Goal: Check status: Check status

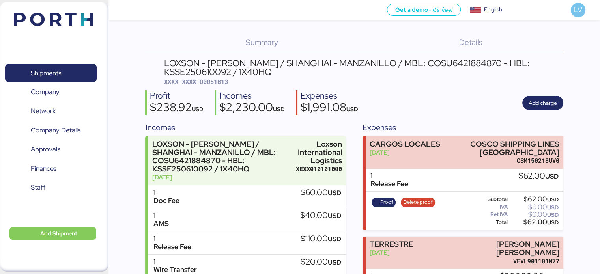
click at [47, 20] on img at bounding box center [53, 19] width 79 height 13
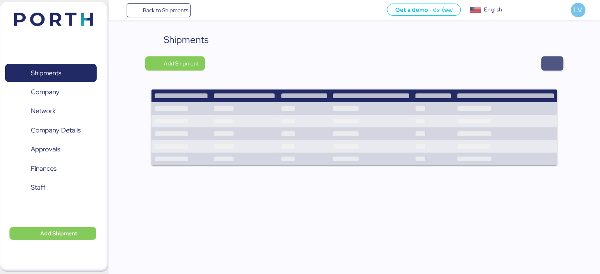
click at [543, 65] on span "button" at bounding box center [552, 63] width 22 height 14
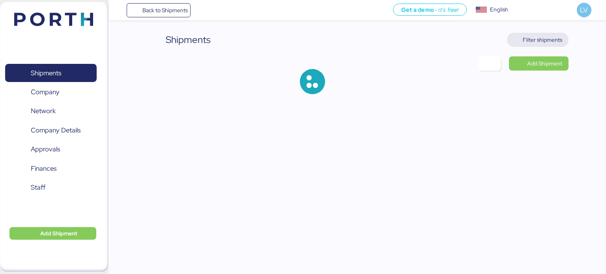
click at [525, 35] on span "Filter shipments" at bounding box center [541, 39] width 39 height 9
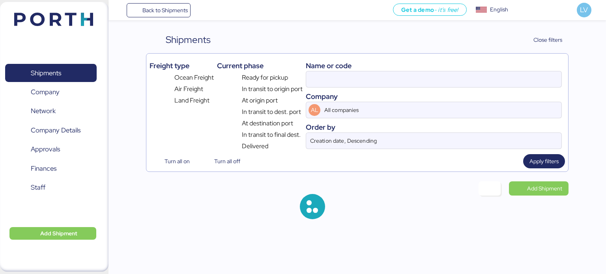
click at [481, 68] on div "Name or code" at bounding box center [434, 65] width 256 height 11
click at [468, 79] on input at bounding box center [433, 79] width 255 height 16
paste input "O0052050"
click at [468, 79] on input "O0052050" at bounding box center [433, 79] width 255 height 16
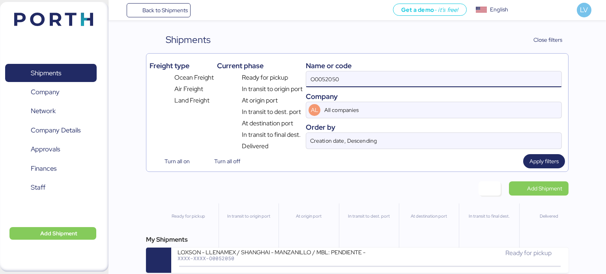
click at [468, 79] on input "O0052050" at bounding box center [433, 79] width 255 height 16
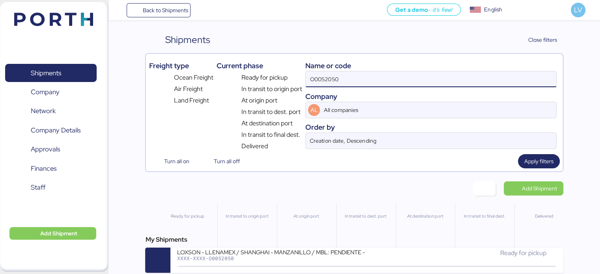
click at [468, 79] on input "O0052050" at bounding box center [431, 79] width 250 height 16
click at [417, 84] on input "O0052050" at bounding box center [431, 79] width 250 height 16
paste input "OLU8899648830"
type input "OOLU8899648830"
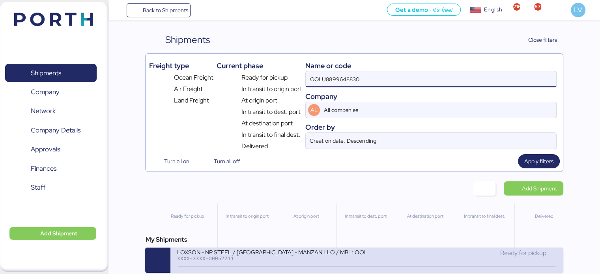
click at [347, 259] on div "XXXX-XXXX-O0052211" at bounding box center [271, 258] width 189 height 6
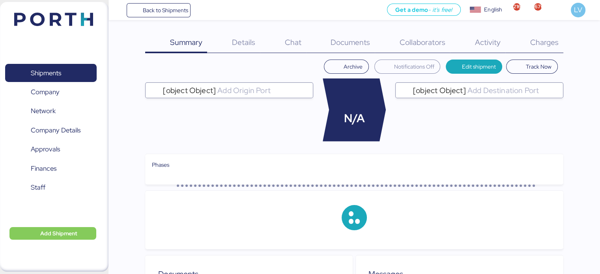
click at [362, 50] on div "Documents 0" at bounding box center [340, 43] width 69 height 21
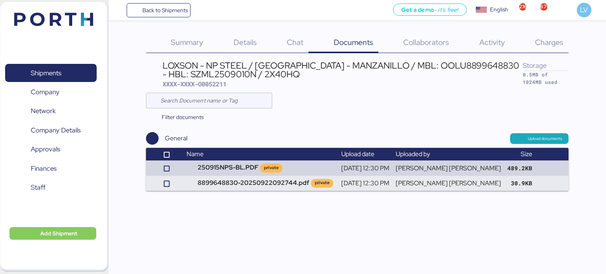
click at [555, 52] on div "Charges 0" at bounding box center [539, 43] width 59 height 21
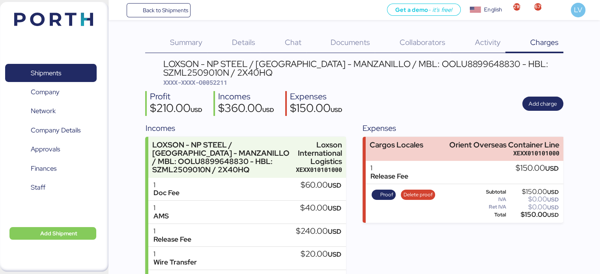
scroll to position [40, 0]
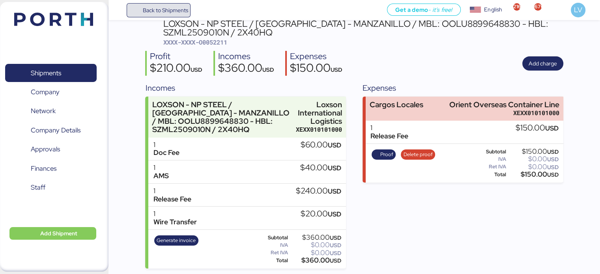
click at [165, 16] on span "Back to Shipments" at bounding box center [158, 10] width 59 height 14
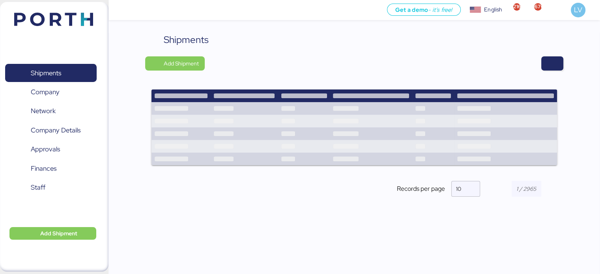
click at [564, 78] on div "Shipments Add Shipment Records per page 10" at bounding box center [353, 164] width 491 height 262
click at [555, 62] on span "button" at bounding box center [551, 63] width 9 height 11
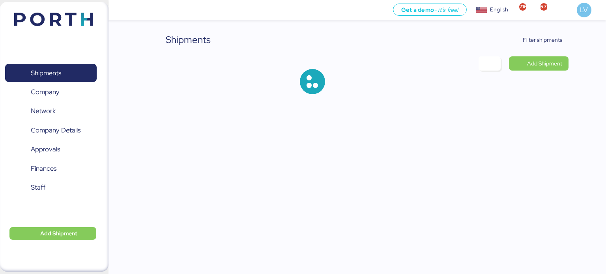
click at [537, 30] on div "Shipments Filter shipments Add Shipment" at bounding box center [303, 53] width 606 height 107
click at [536, 41] on span "Filter shipments" at bounding box center [541, 39] width 39 height 9
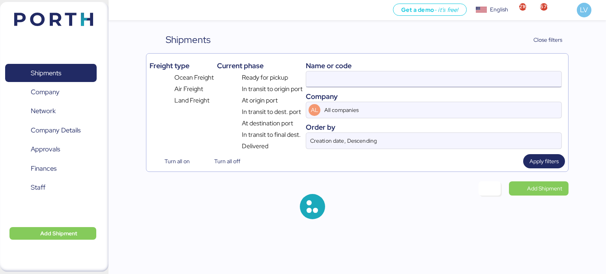
click at [505, 73] on input at bounding box center [433, 79] width 255 height 16
click at [504, 75] on input at bounding box center [433, 79] width 255 height 16
paste input "COSU6430941690"
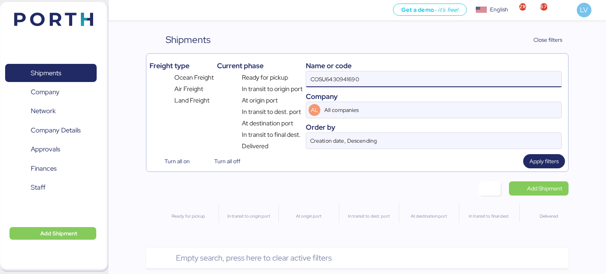
click at [360, 80] on input "COSU6430941690" at bounding box center [433, 79] width 255 height 16
paste input "399"
type input "COSU6430939990"
